Goal: Task Accomplishment & Management: Complete application form

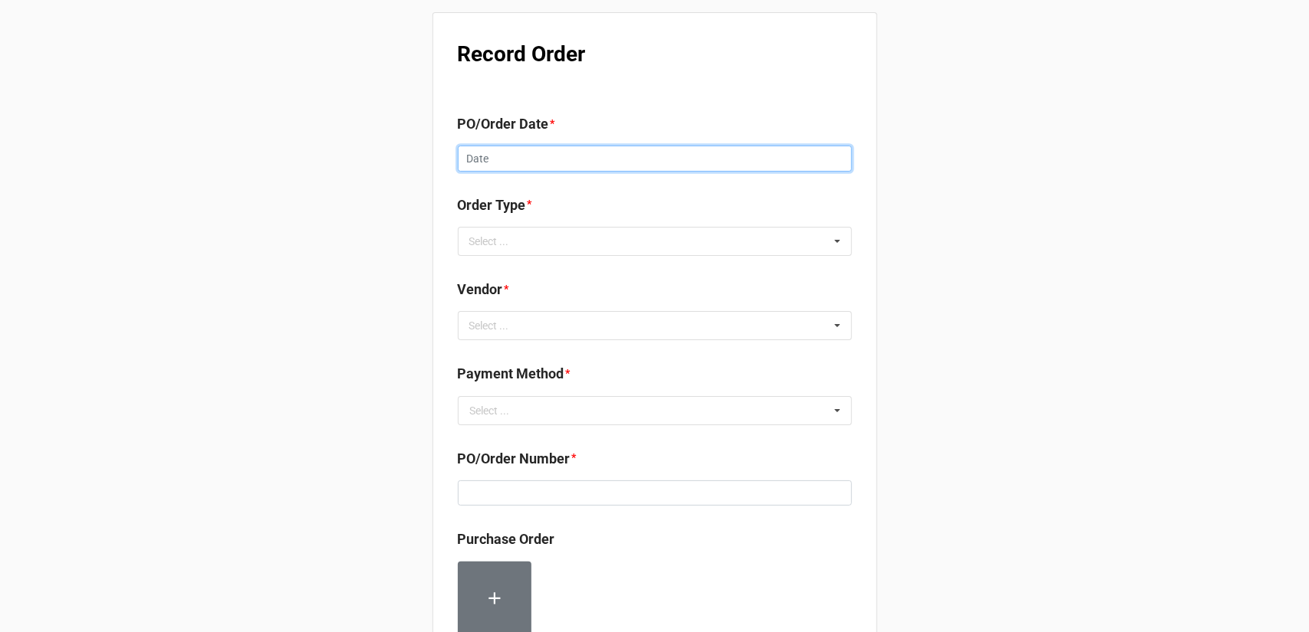
click at [565, 166] on input "text" at bounding box center [655, 159] width 394 height 26
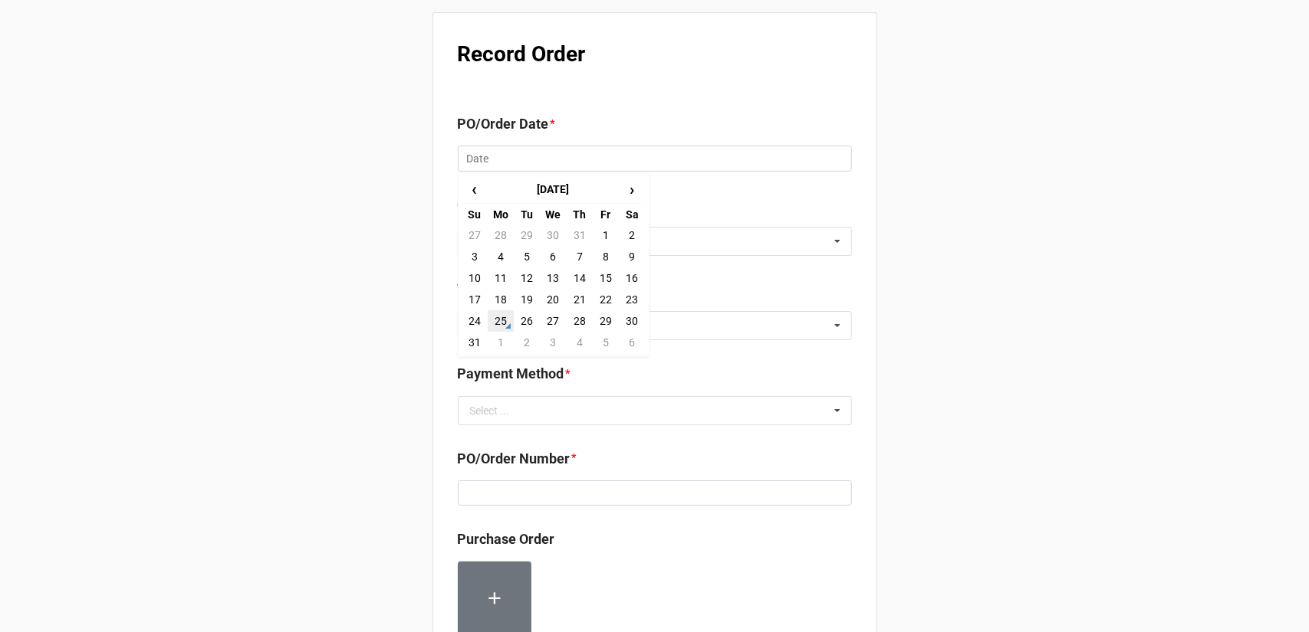
click at [500, 317] on td "25" at bounding box center [501, 320] width 26 height 21
type input "8/25/2025"
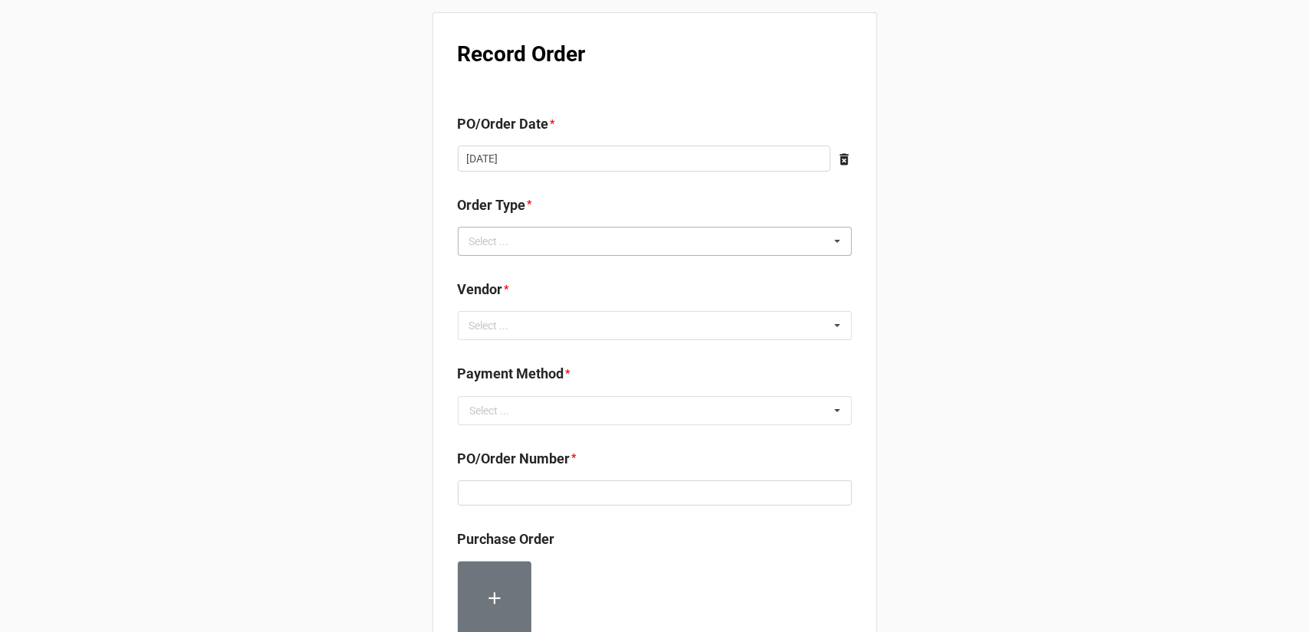
click at [596, 242] on div "Select ... Inventory Replenishment Item Requested Associated with a Specific Job" at bounding box center [655, 241] width 394 height 29
click at [575, 269] on span "Inventory Replenishment" at bounding box center [530, 270] width 118 height 12
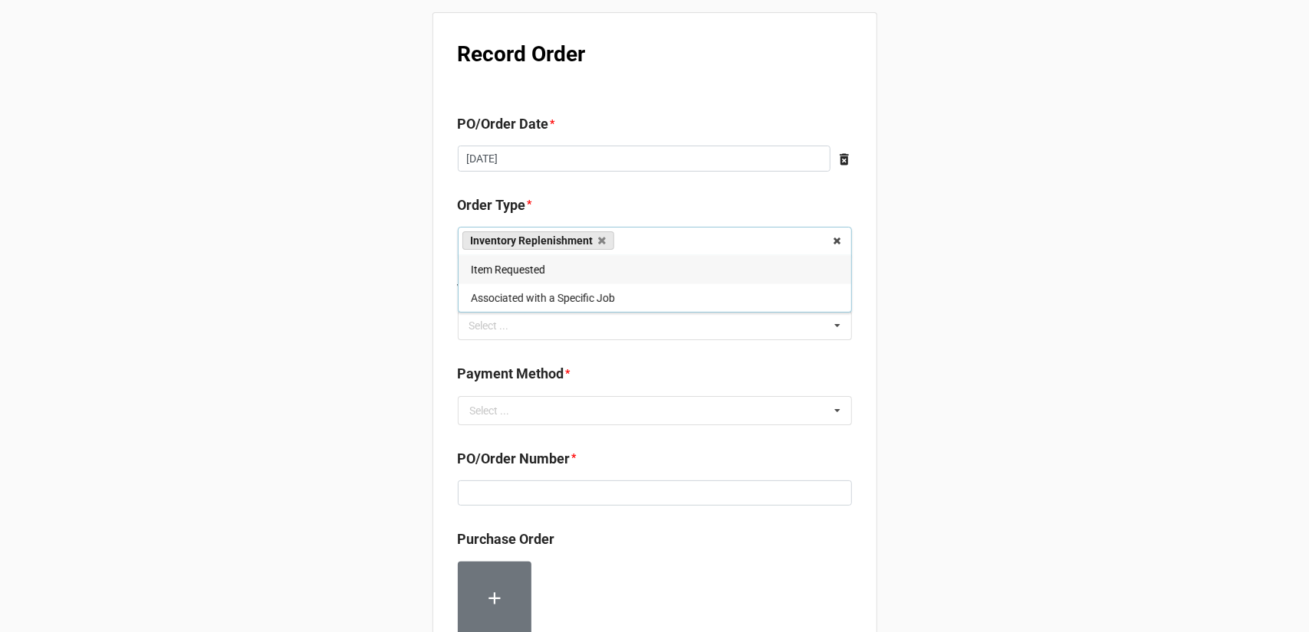
click at [931, 334] on div "Record Order PO/Order Date * 8/25/2025 ‹ August 2025 › Su Mo Tu We Th Fr Sa 27 …" at bounding box center [654, 588] width 1309 height 1177
click at [675, 330] on div "Select ... No results found." at bounding box center [655, 325] width 394 height 29
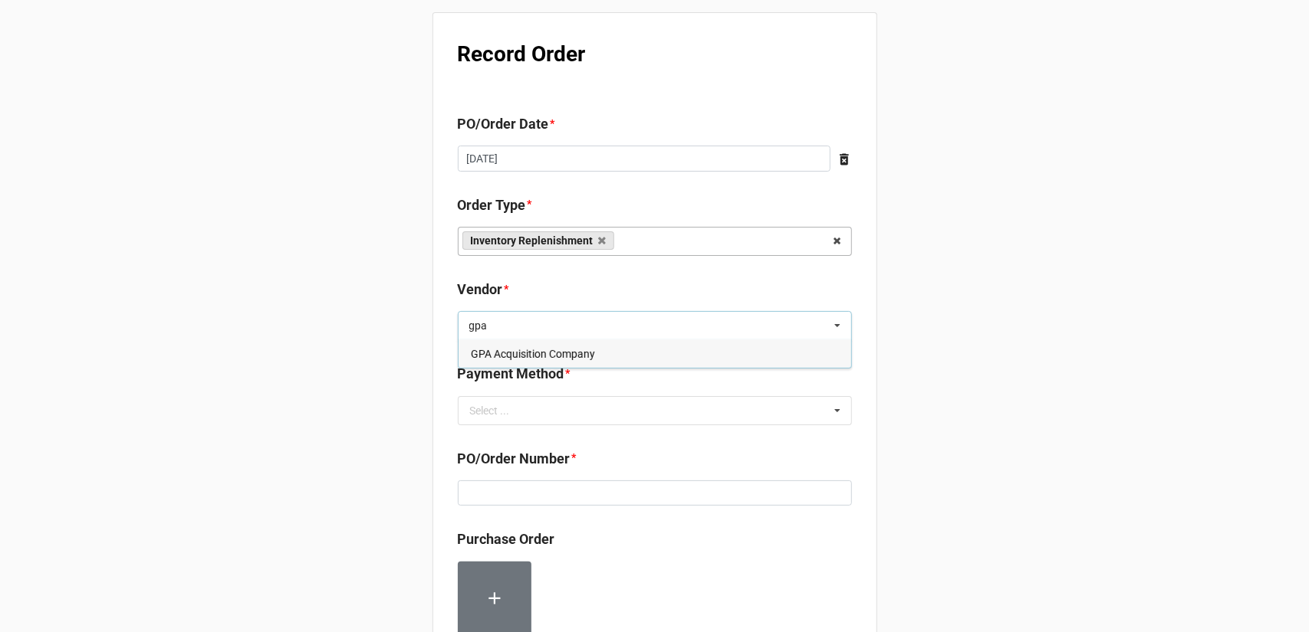
type input "gpa"
click at [619, 356] on div "GPA Acquisition Company" at bounding box center [654, 354] width 393 height 28
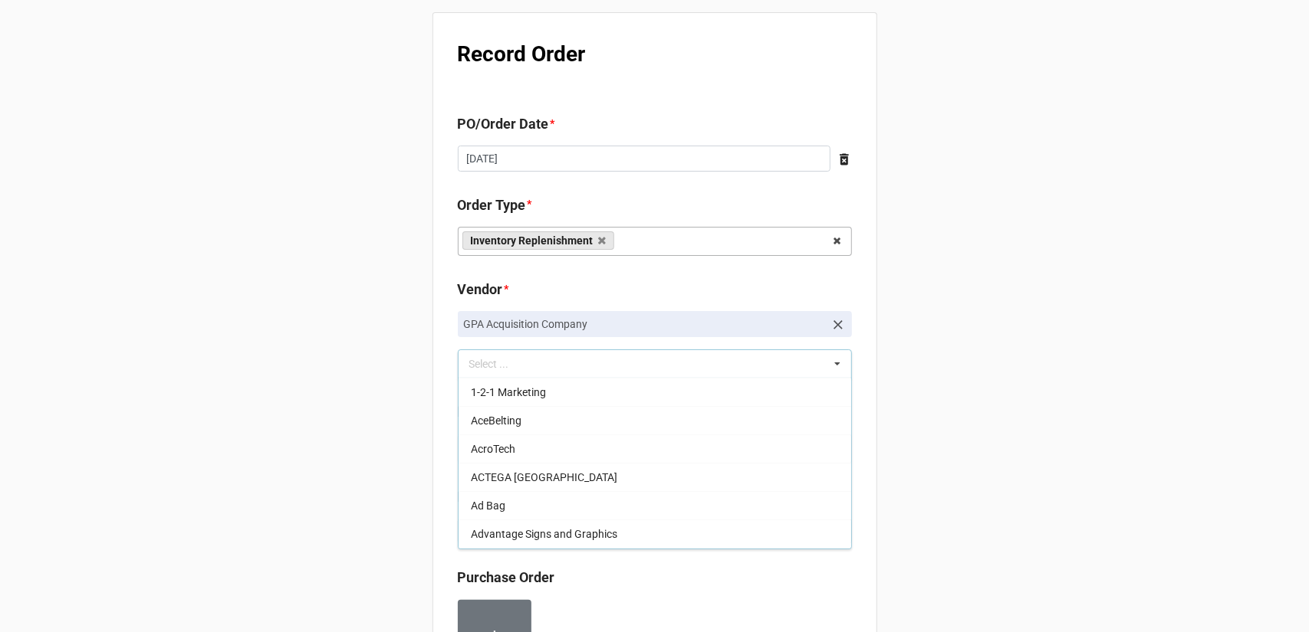
click at [988, 386] on div "Record Order PO/Order Date * 8/25/2025 ‹ August 2025 › Su Mo Tu We Th Fr Sa 27 …" at bounding box center [654, 607] width 1309 height 1215
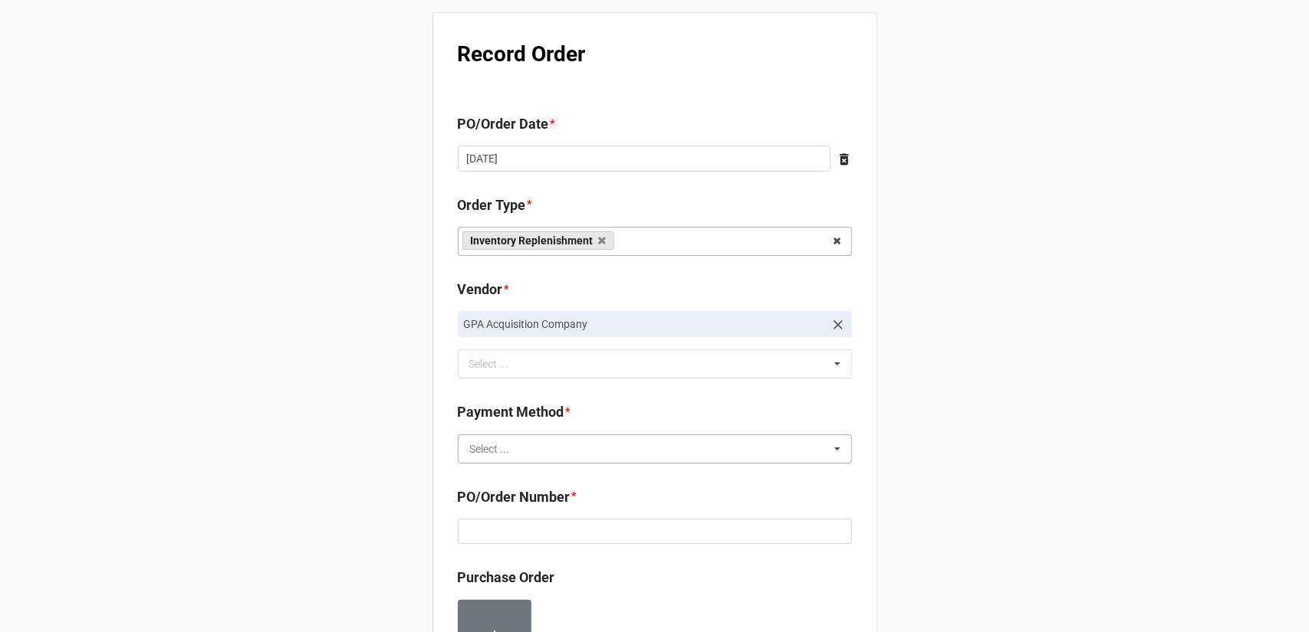
click at [629, 444] on input "text" at bounding box center [655, 449] width 393 height 28
click at [566, 480] on div "Terms/Invoiced" at bounding box center [654, 477] width 393 height 28
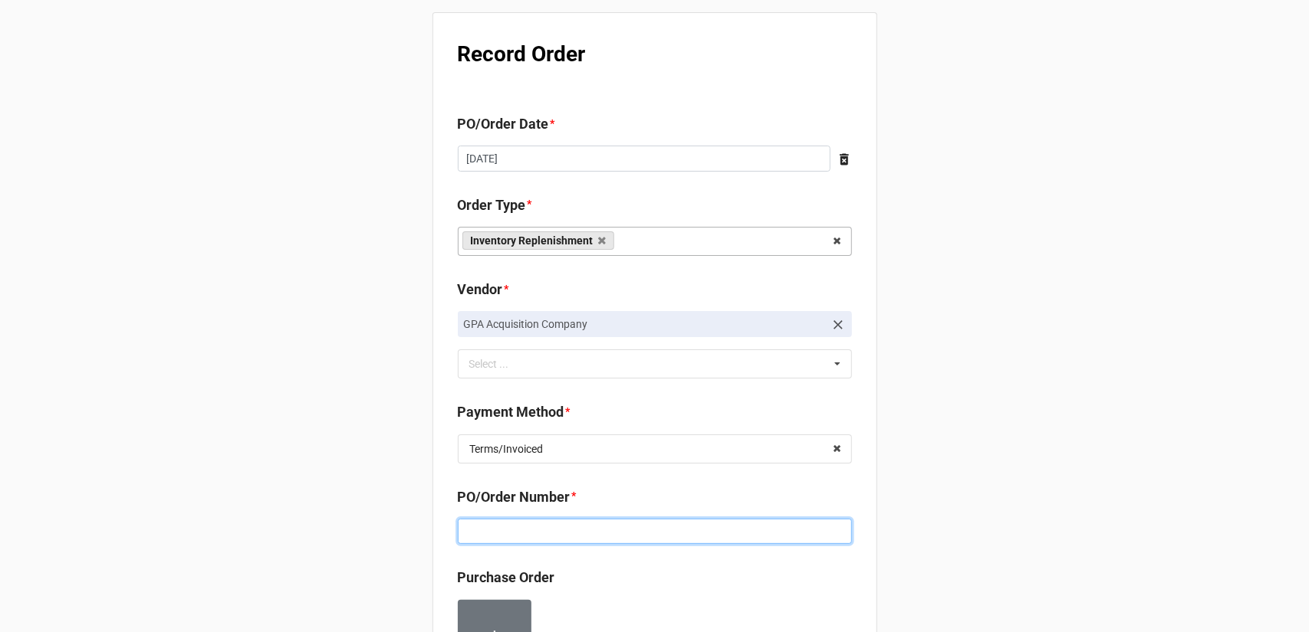
click at [636, 523] on input at bounding box center [655, 532] width 394 height 26
paste input "160183"
type input "160183"
click at [1052, 470] on div "Record Order PO/Order Date * 8/25/2025 ‹ August 2025 › Su Mo Tu We Th Fr Sa 27 …" at bounding box center [654, 607] width 1309 height 1215
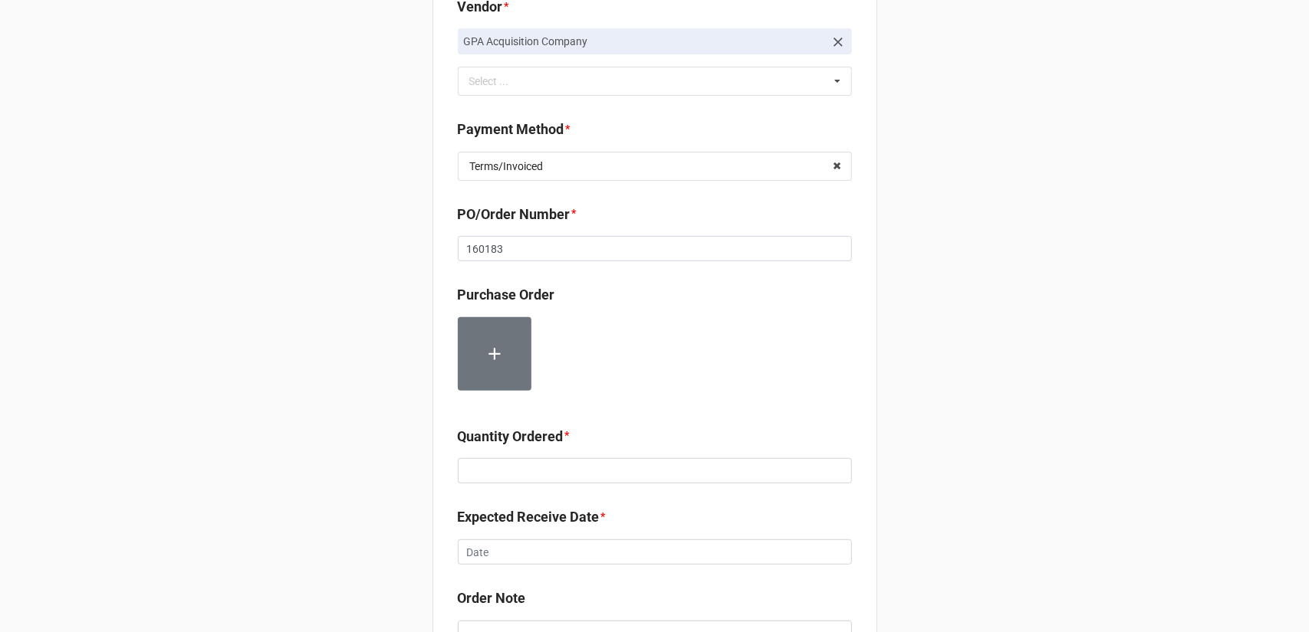
scroll to position [307, 0]
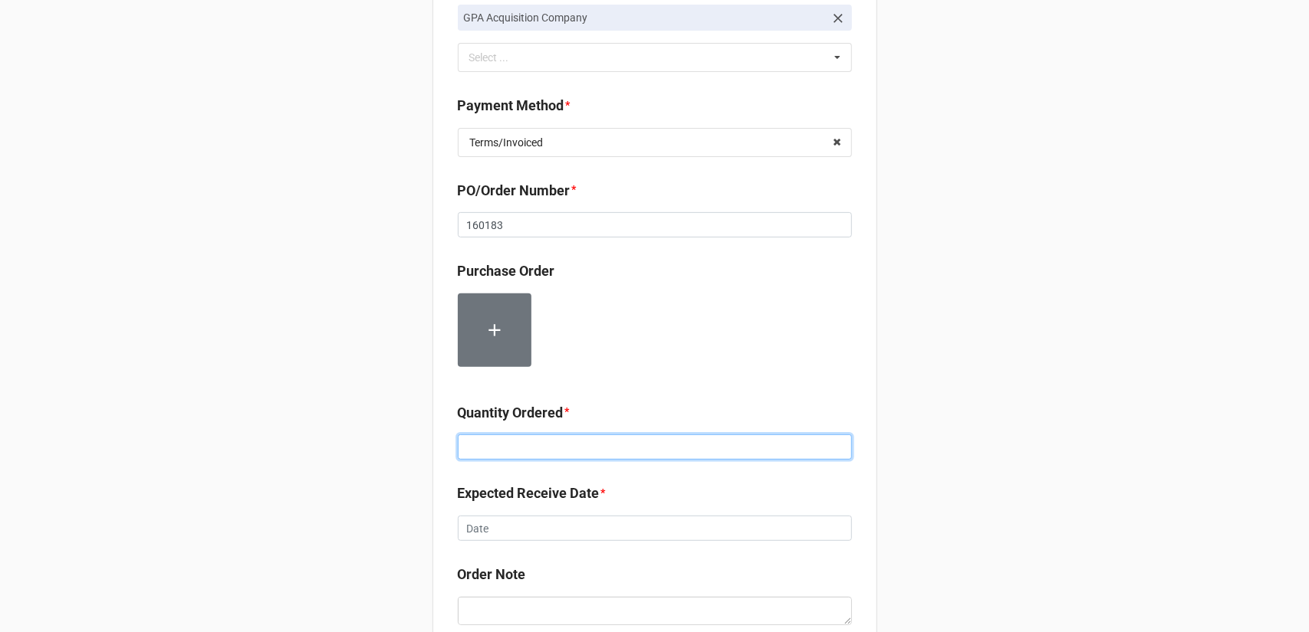
click at [572, 456] on input at bounding box center [655, 448] width 394 height 26
type input "12000"
click at [1021, 429] on div "Record Order PO/Order Date * 8/25/2025 ‹ August 2025 › Su Mo Tu We Th Fr Sa 27 …" at bounding box center [654, 300] width 1309 height 1215
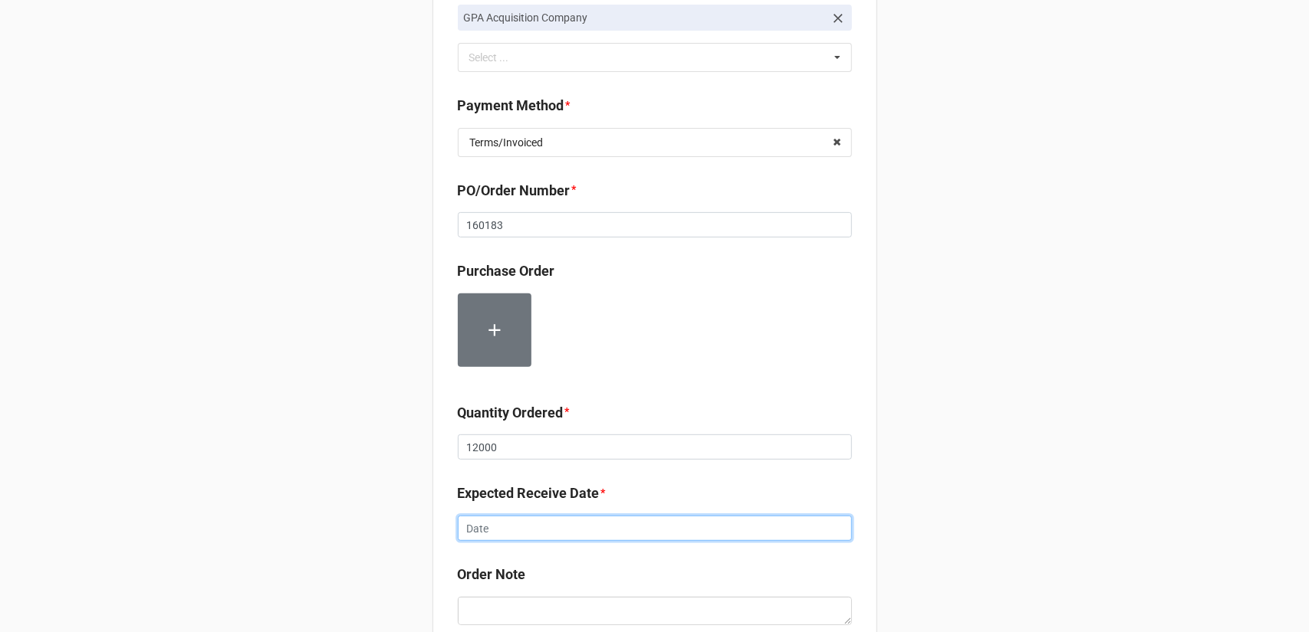
click at [641, 535] on input "text" at bounding box center [655, 529] width 394 height 26
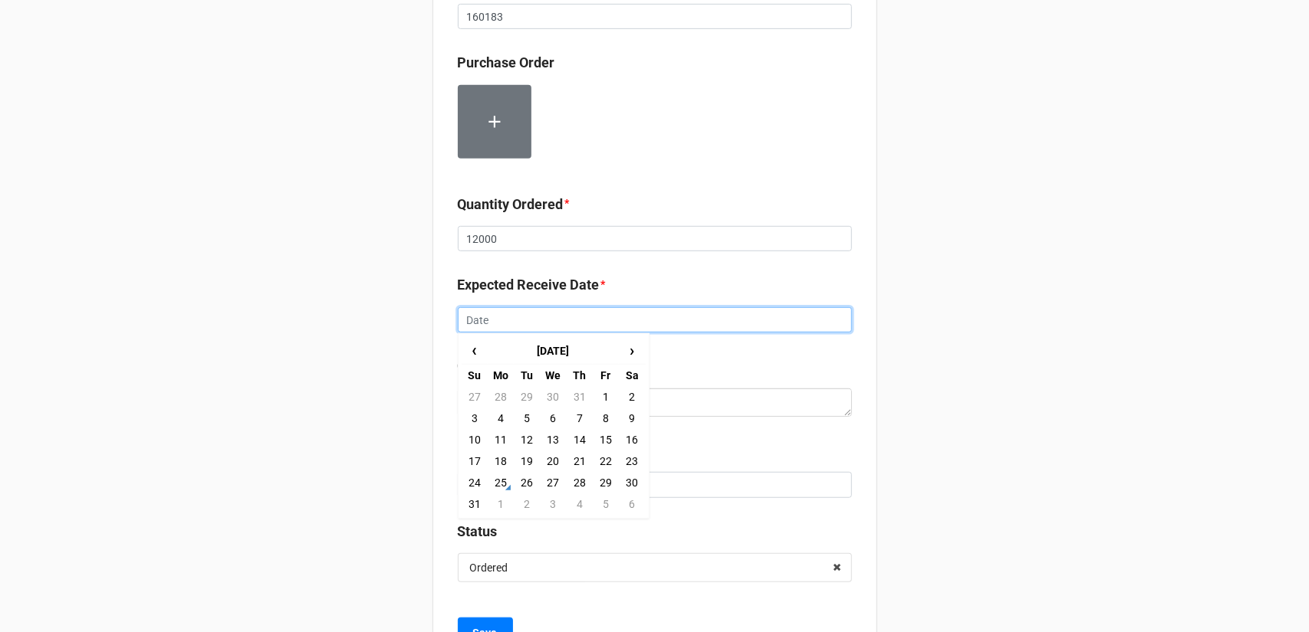
scroll to position [537, 0]
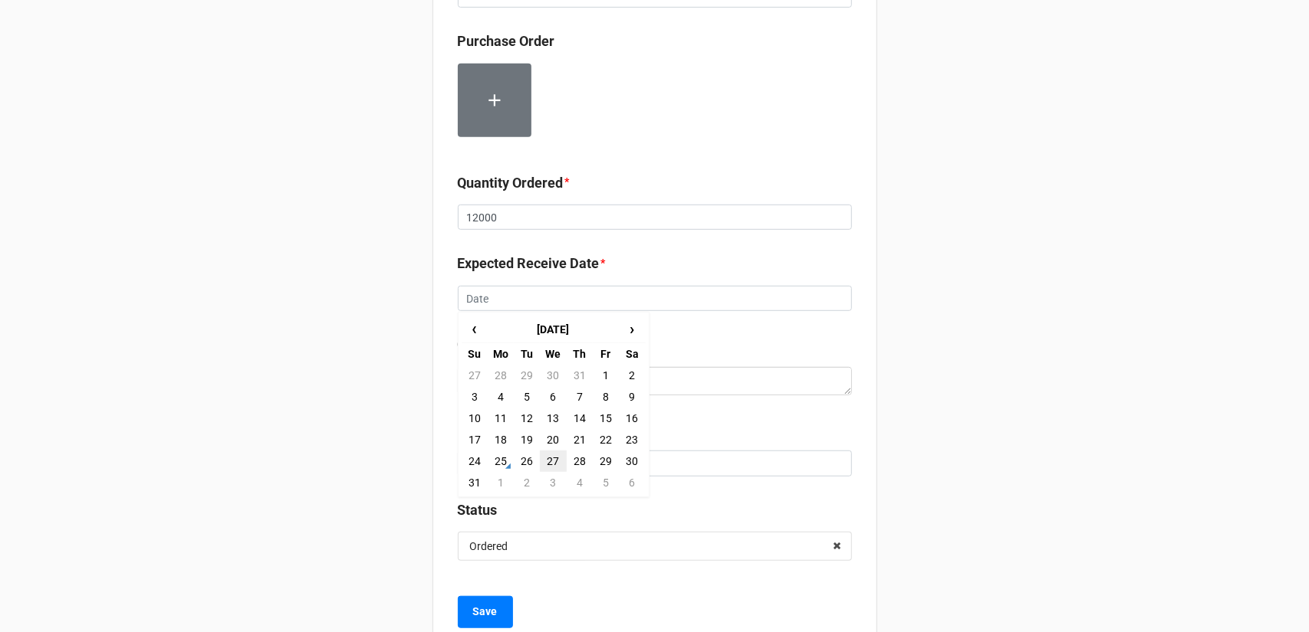
click at [556, 456] on td "27" at bounding box center [553, 461] width 26 height 21
type input "8/27/2025"
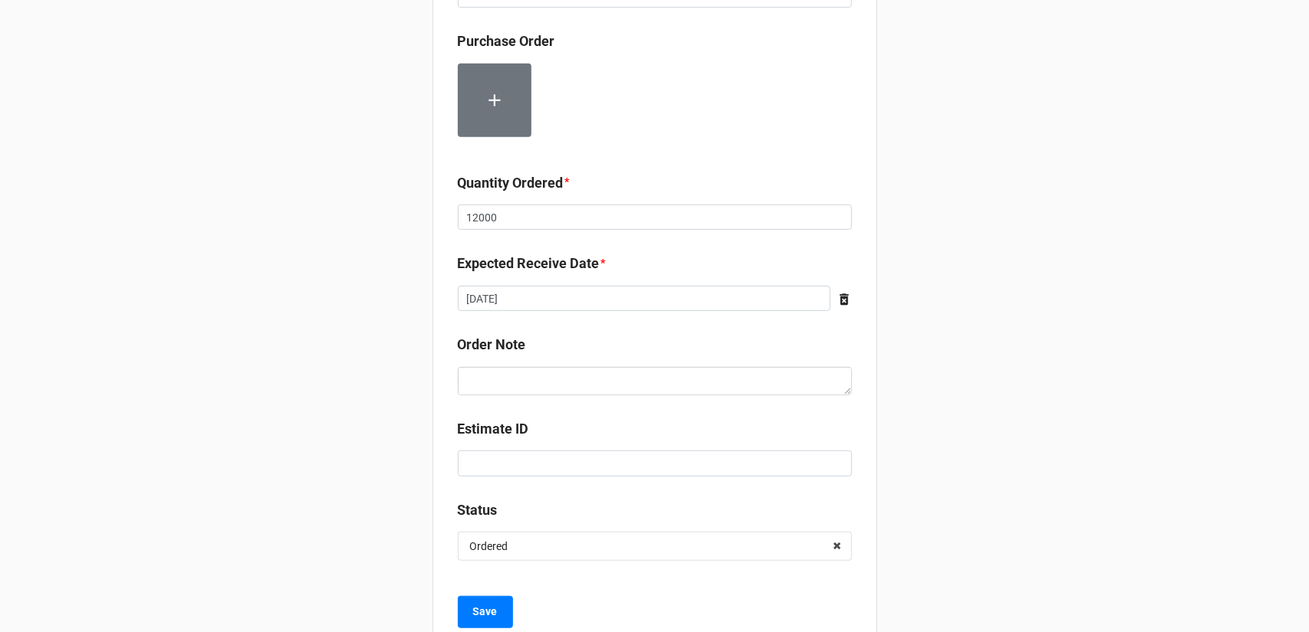
click at [917, 375] on div "Record Order PO/Order Date * 8/25/2025 ‹ August 2025 › Su Mo Tu We Th Fr Sa 27 …" at bounding box center [654, 70] width 1309 height 1215
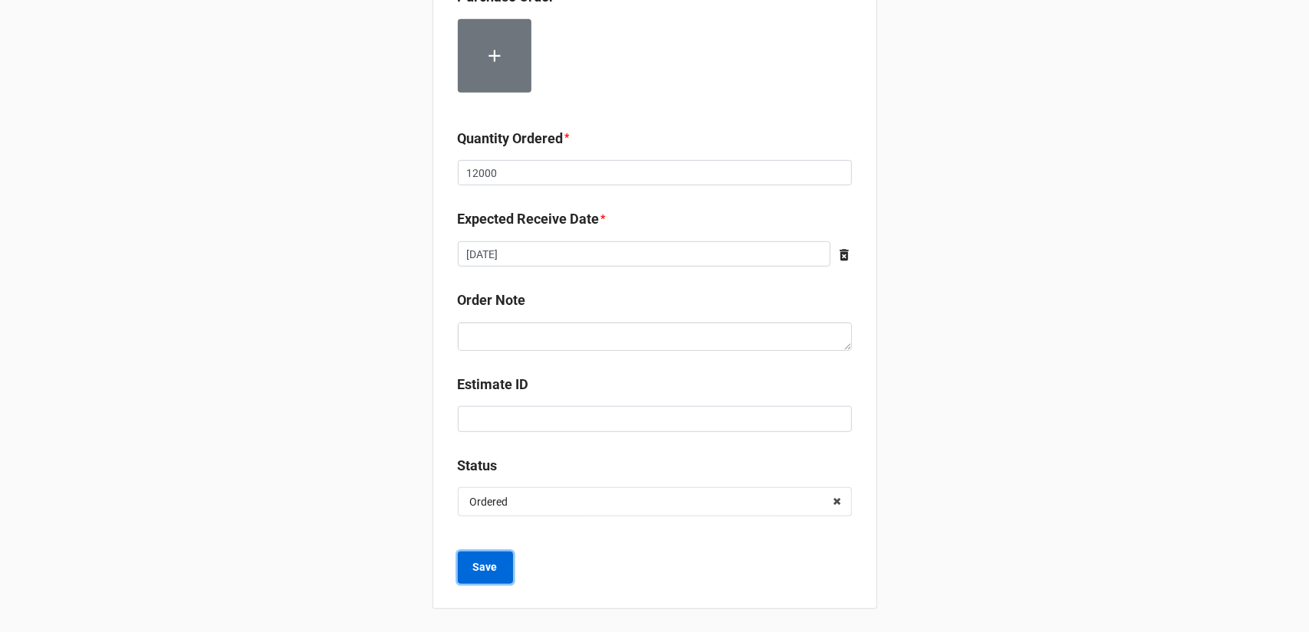
click at [498, 567] on button "Save" at bounding box center [485, 568] width 55 height 32
